Goal: Task Accomplishment & Management: Manage account settings

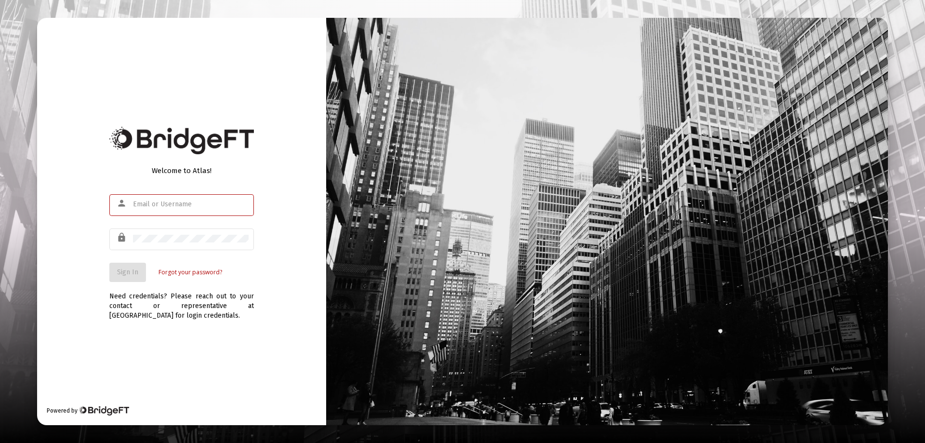
type input "[PERSON_NAME][EMAIL_ADDRESS][PERSON_NAME][DOMAIN_NAME]"
click at [120, 270] on span "Sign In" at bounding box center [127, 272] width 21 height 8
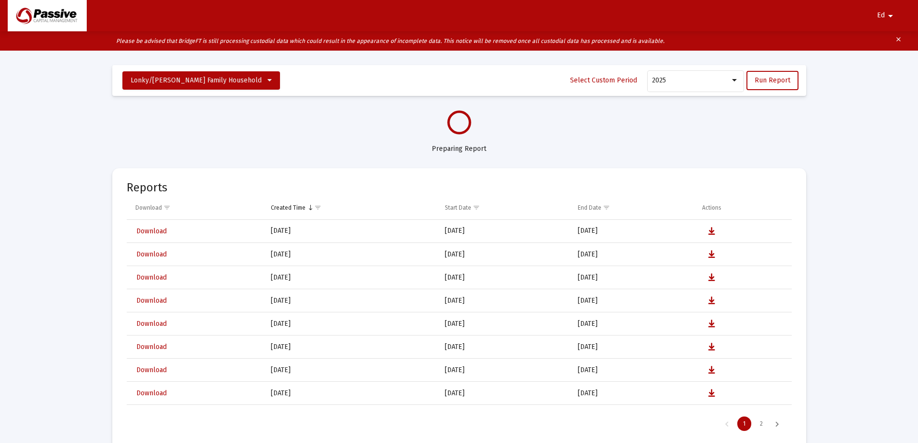
select select "View all"
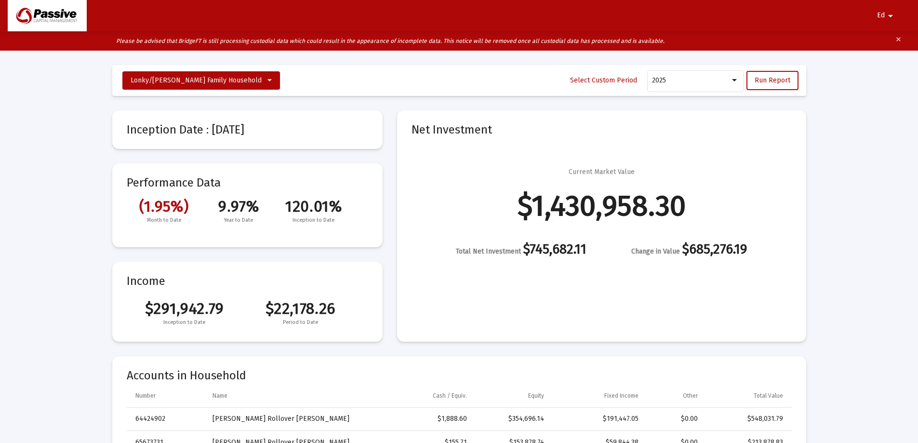
click at [888, 13] on mat-icon "arrow_drop_down" at bounding box center [890, 15] width 12 height 19
click at [881, 43] on button "Logout" at bounding box center [880, 40] width 54 height 23
